Goal: Transaction & Acquisition: Purchase product/service

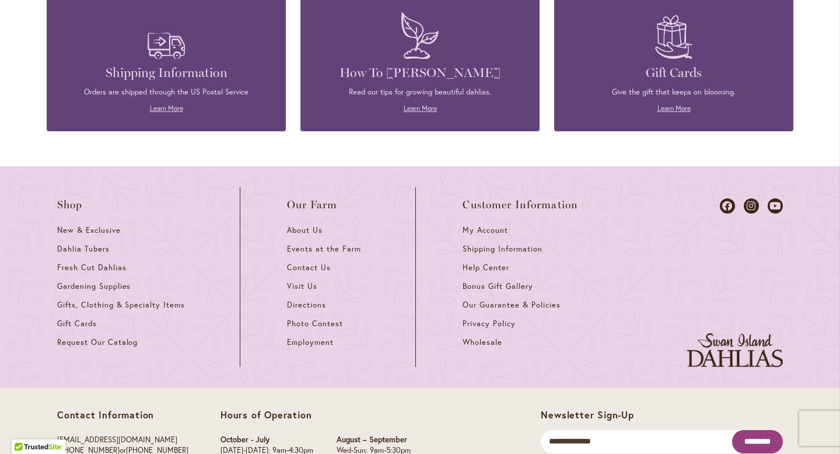
scroll to position [5167, 0]
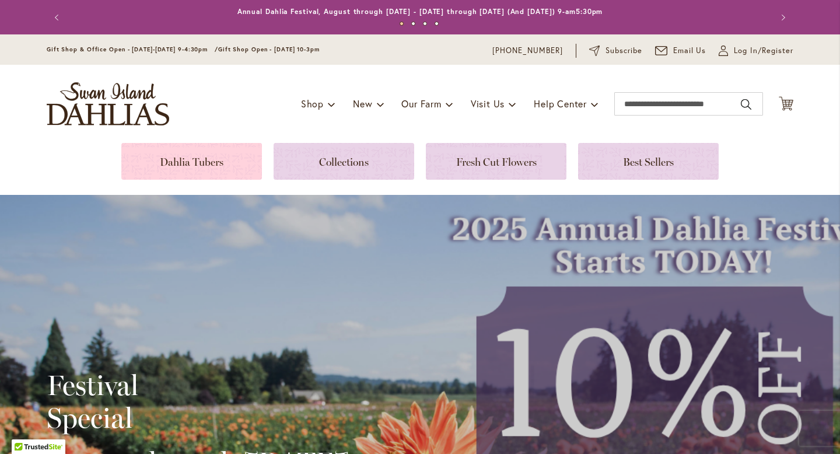
click at [207, 159] on link at bounding box center [191, 161] width 141 height 37
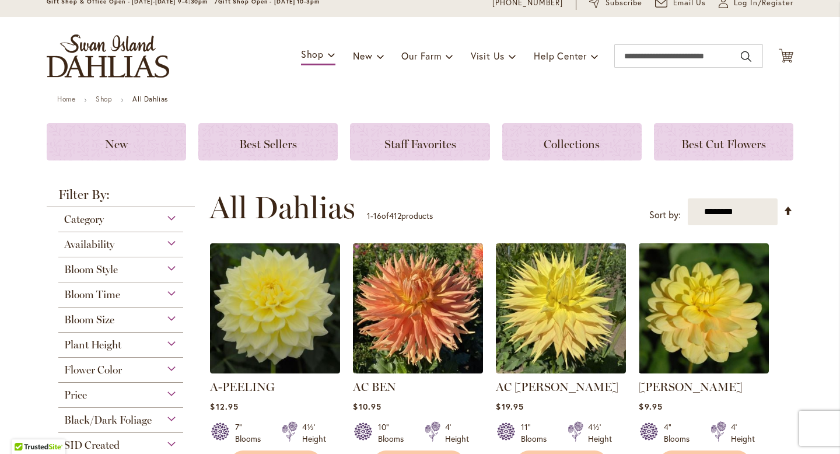
scroll to position [52, 0]
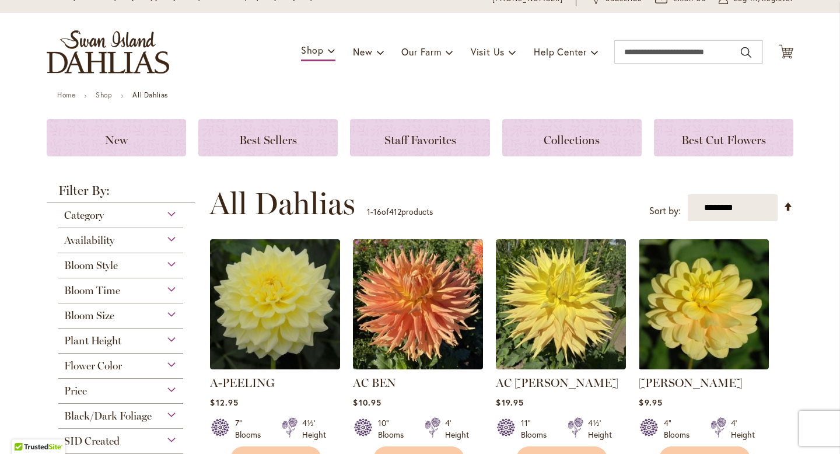
click at [88, 291] on span "Bloom Time" at bounding box center [92, 290] width 56 height 13
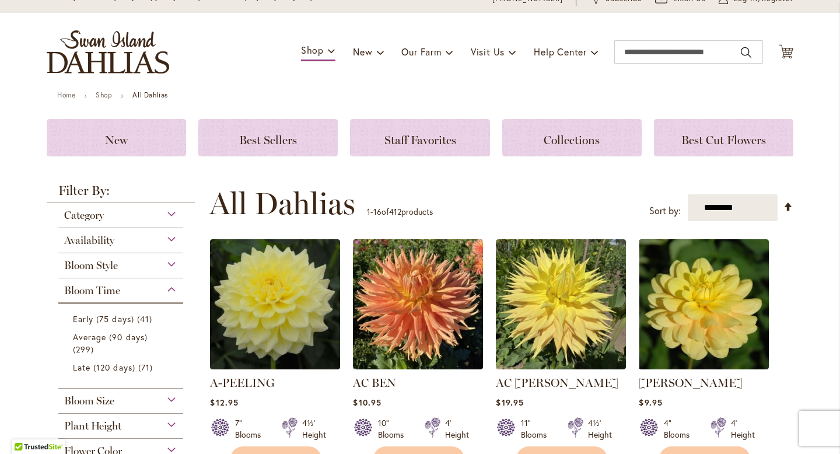
click at [99, 215] on span "Category" at bounding box center [84, 215] width 40 height 13
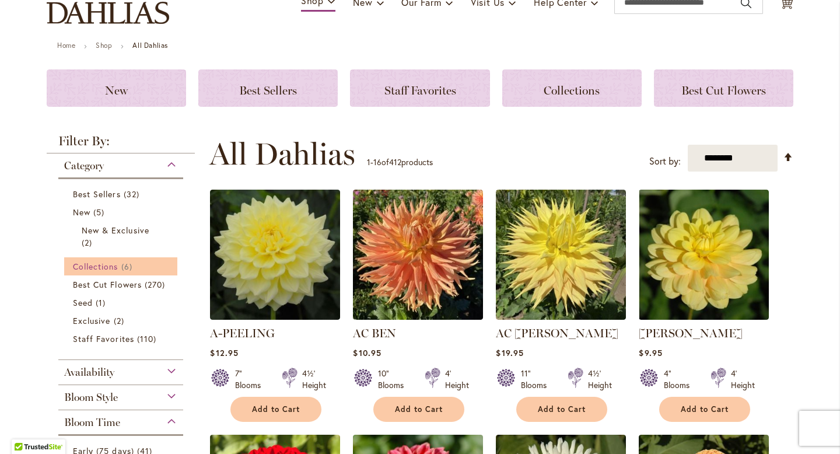
scroll to position [103, 0]
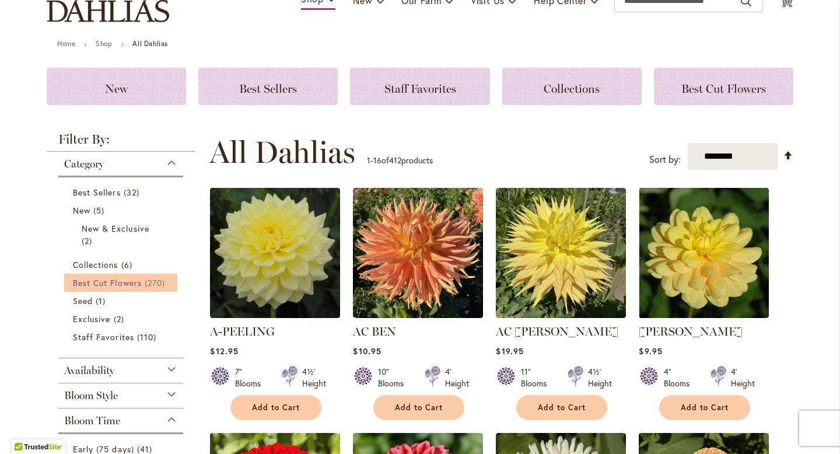
click at [107, 287] on span "Best Cut Flowers" at bounding box center [107, 282] width 69 height 11
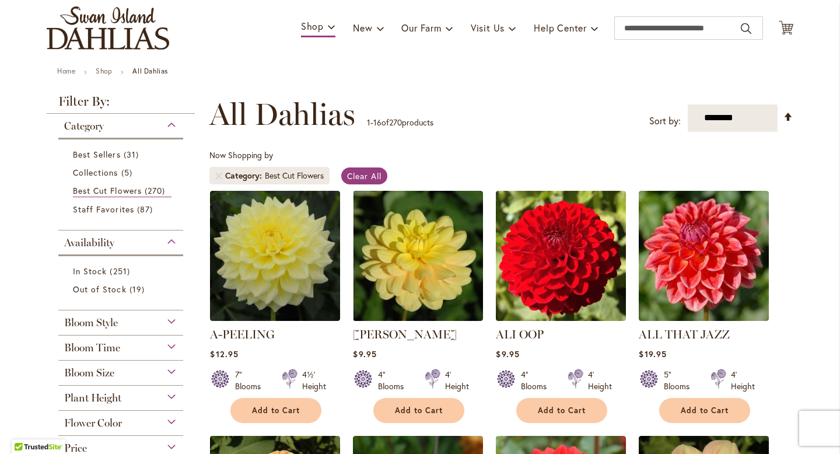
scroll to position [79, 0]
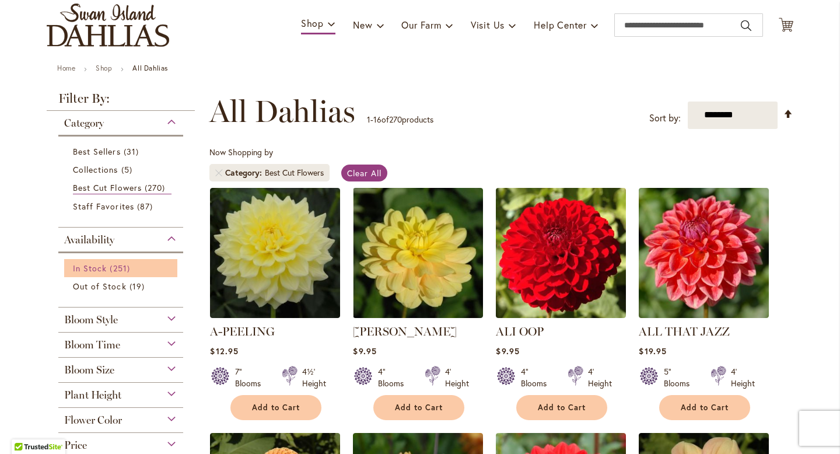
click at [112, 270] on span "251 items" at bounding box center [121, 268] width 23 height 12
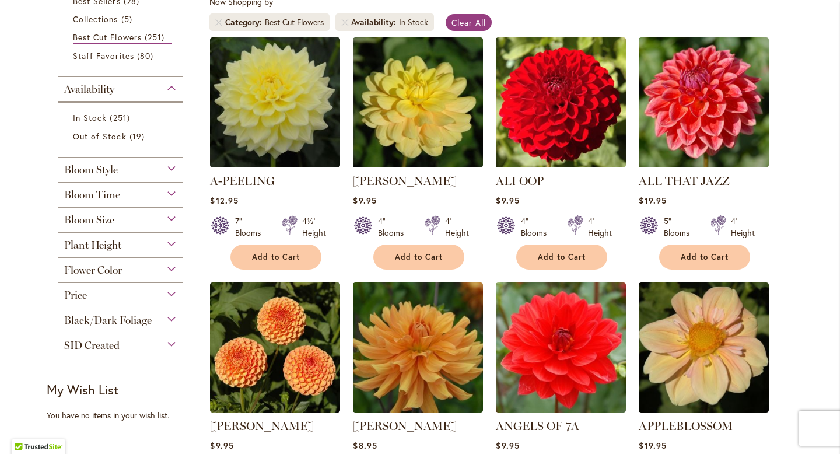
scroll to position [233, 0]
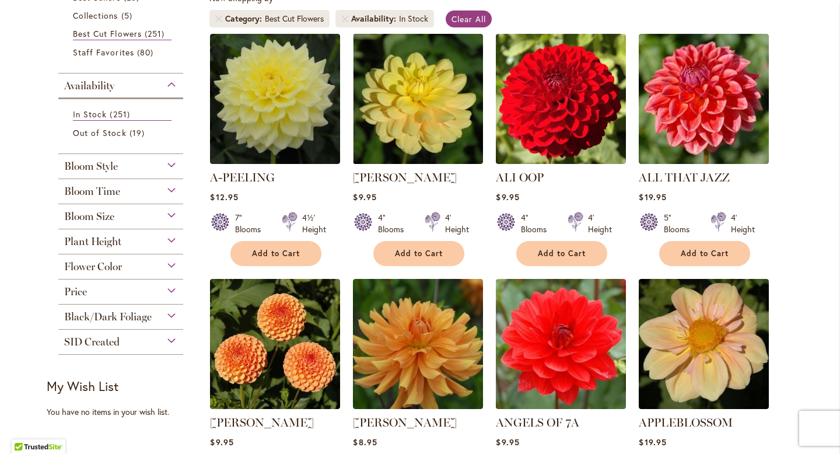
click at [113, 267] on span "Flower Color" at bounding box center [93, 266] width 58 height 13
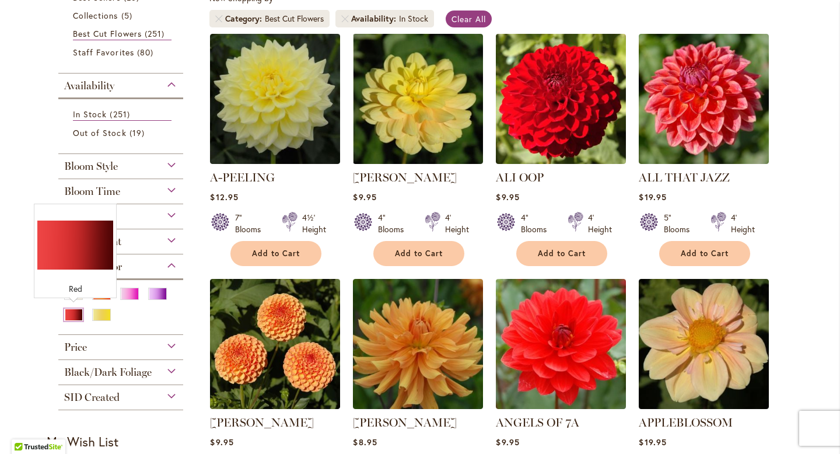
click at [74, 313] on div "Red" at bounding box center [73, 315] width 19 height 12
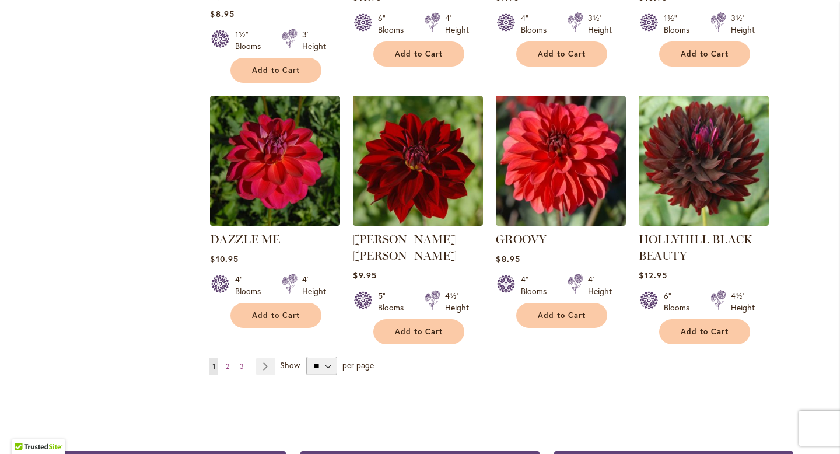
scroll to position [929, 0]
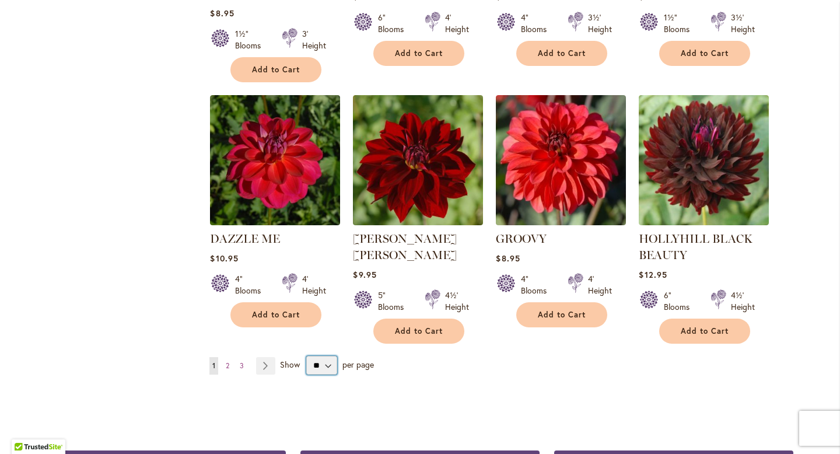
click at [325, 356] on select "** ** ** **" at bounding box center [321, 365] width 31 height 19
select select "**"
click at [306, 356] on select "** ** ** **" at bounding box center [321, 365] width 31 height 19
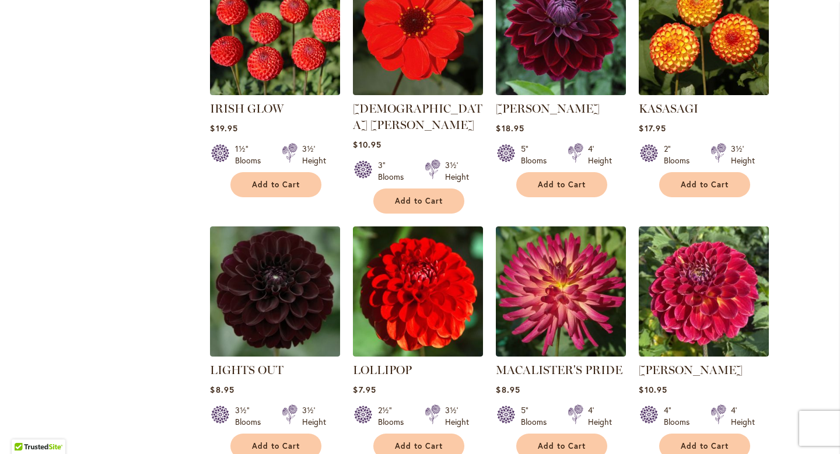
scroll to position [1324, 0]
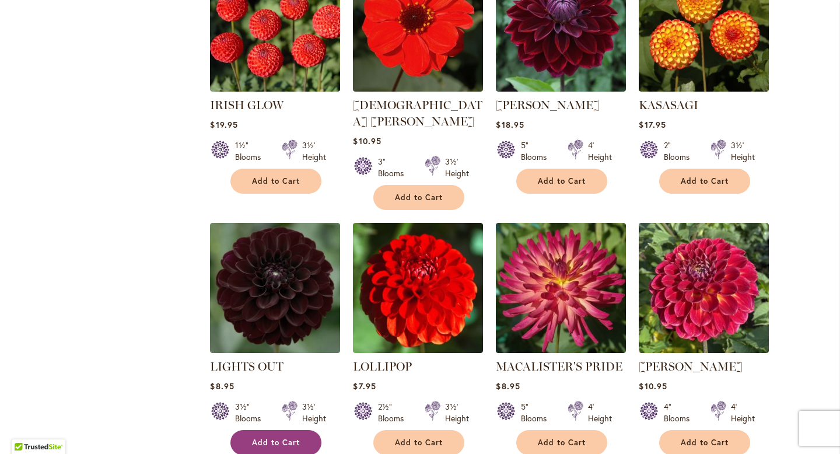
click at [273, 438] on span "Add to Cart" at bounding box center [276, 443] width 48 height 10
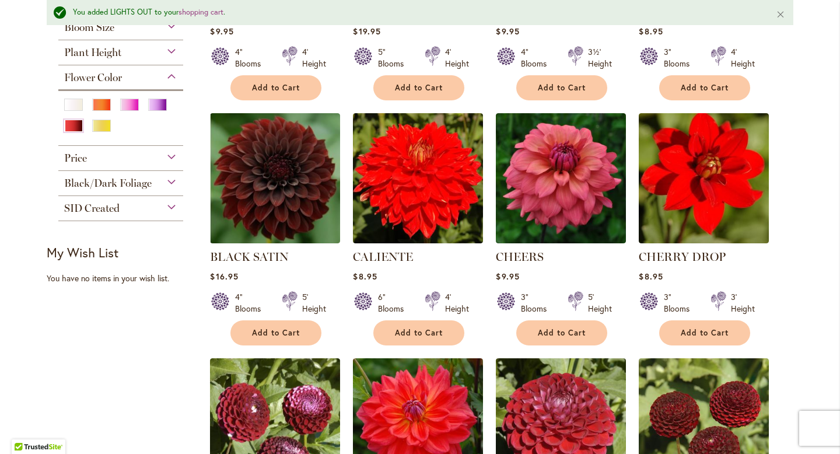
scroll to position [441, 0]
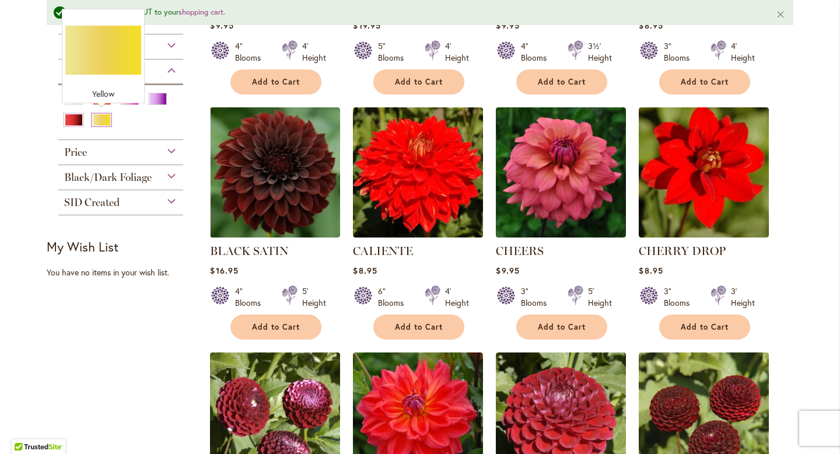
click at [101, 114] on div "Yellow" at bounding box center [101, 120] width 19 height 12
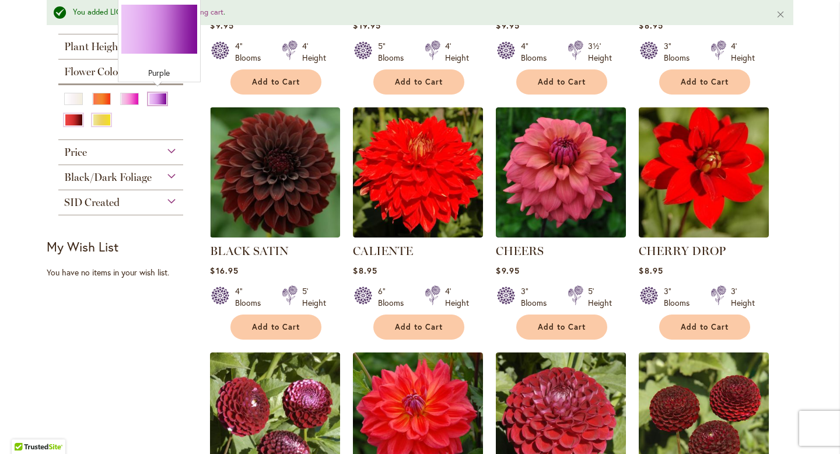
click at [152, 93] on div "Purple" at bounding box center [157, 99] width 19 height 12
click at [155, 104] on div at bounding box center [161, 100] width 26 height 15
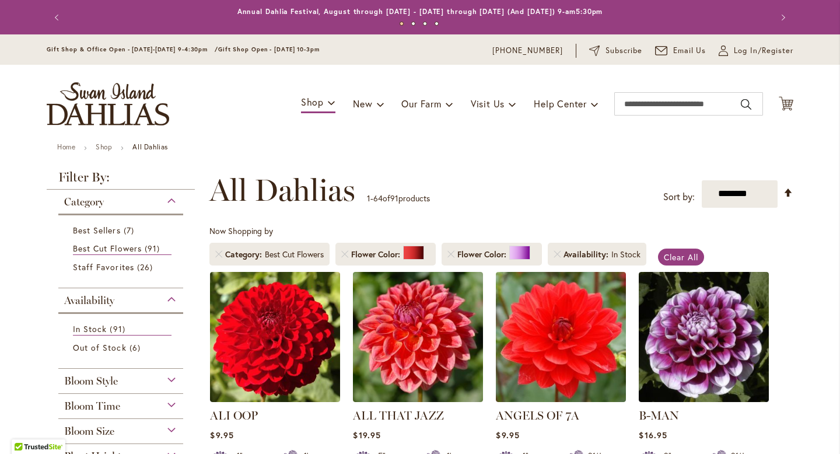
click at [158, 190] on div "Category Best Sellers 7 items Best Cut Flowers 91 items Staff Favorites 26 items" at bounding box center [121, 407] width 148 height 435
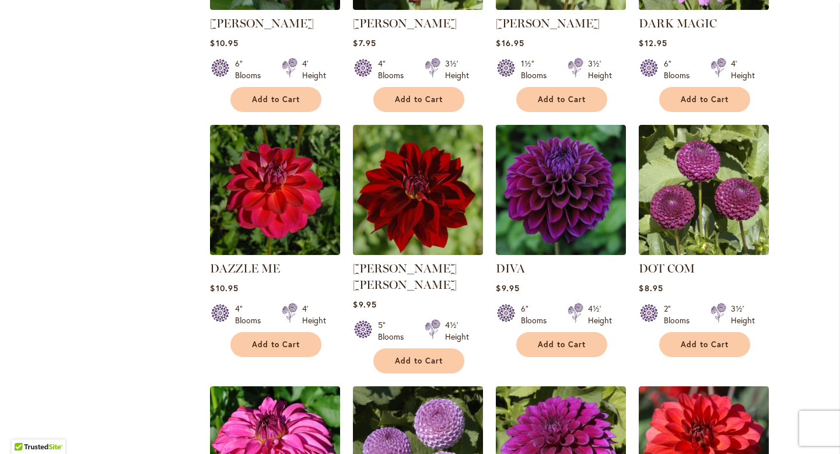
scroll to position [1660, 0]
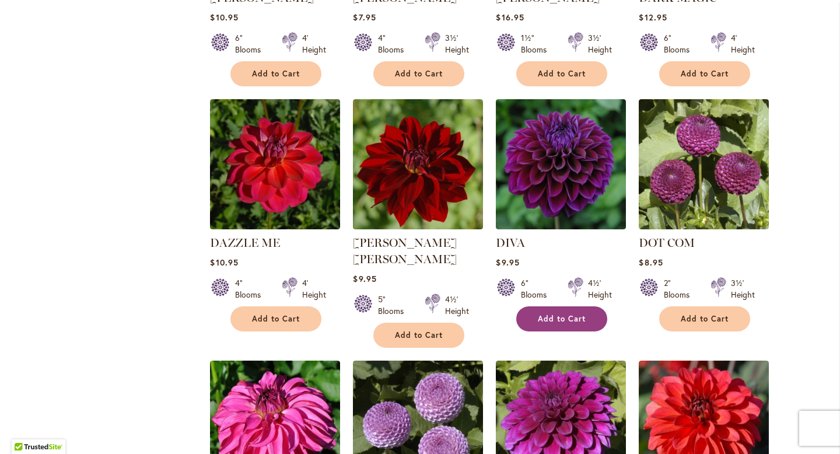
click at [560, 314] on span "Add to Cart" at bounding box center [562, 319] width 48 height 10
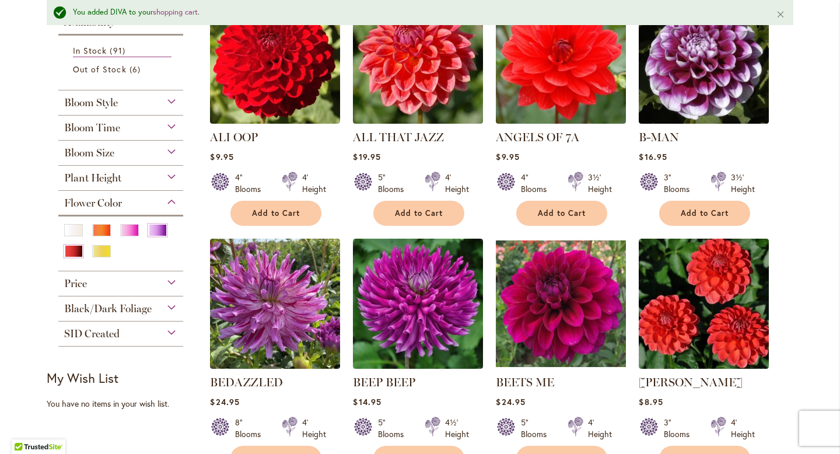
scroll to position [0, 0]
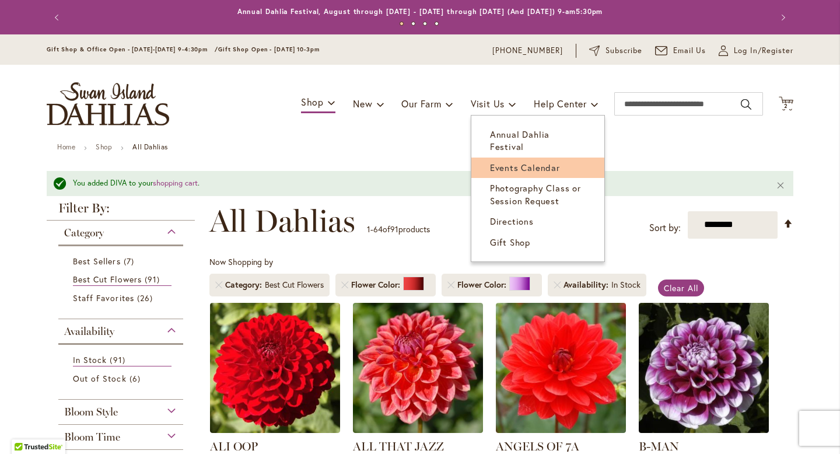
click at [512, 162] on span "Events Calendar" at bounding box center [525, 168] width 70 height 12
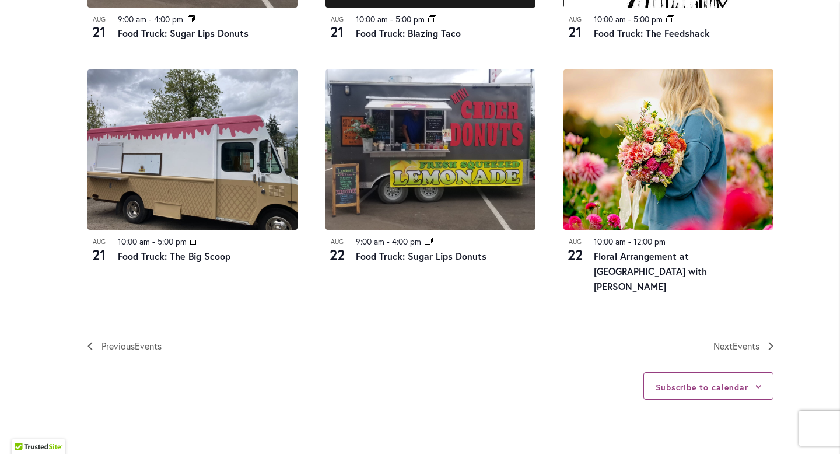
scroll to position [1286, 0]
